Goal: Information Seeking & Learning: Understand process/instructions

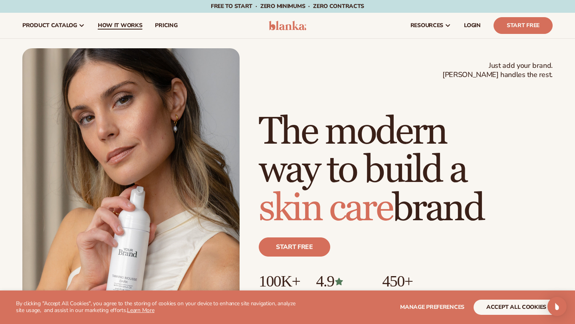
click at [131, 25] on span "How It Works" at bounding box center [120, 25] width 45 height 6
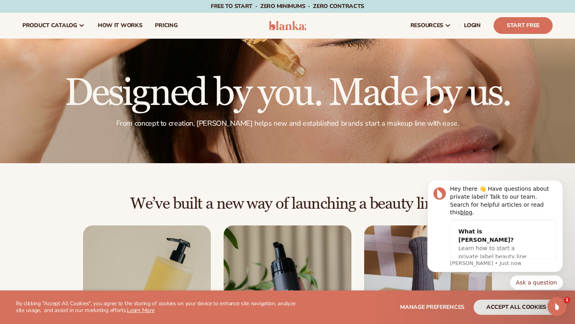
click at [191, 184] on div "We’ve built a new way of launching a beauty line: Choose from 450+ private-labe…" at bounding box center [287, 297] width 575 height 268
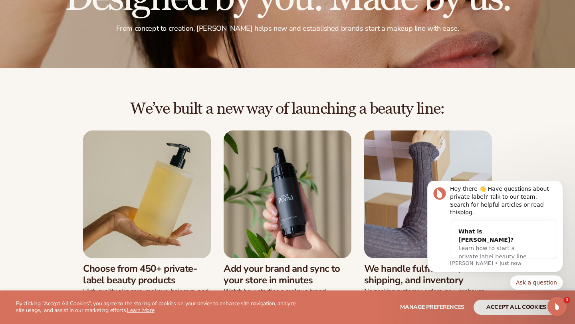
scroll to position [102, 0]
